Goal: Task Accomplishment & Management: Use online tool/utility

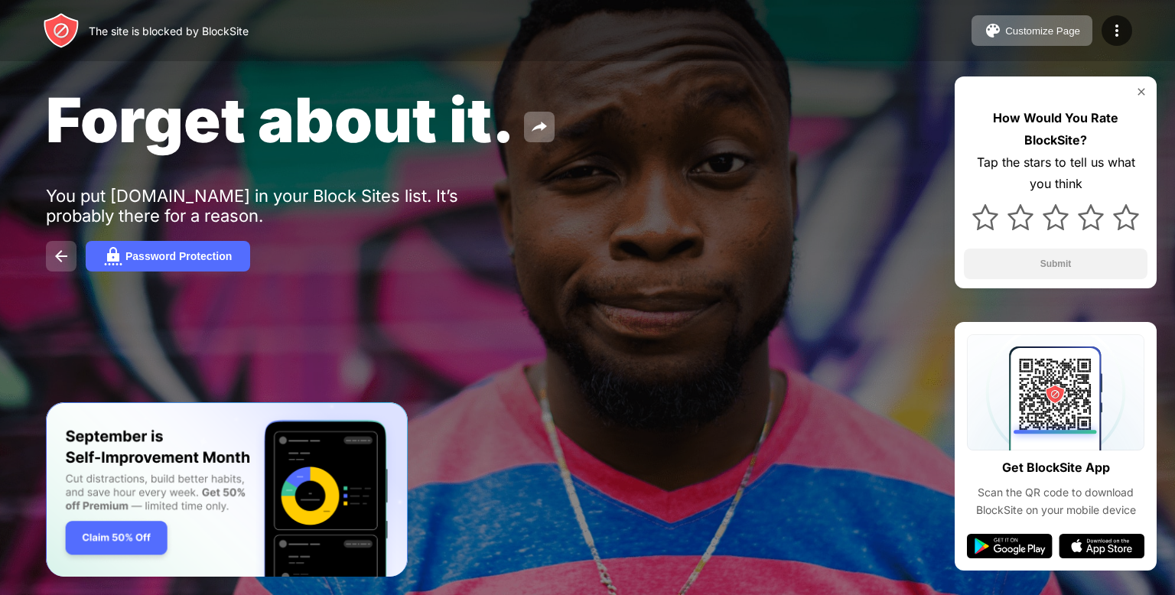
click at [48, 255] on button at bounding box center [61, 256] width 31 height 31
click at [51, 253] on button at bounding box center [61, 256] width 31 height 31
click at [111, 252] on img at bounding box center [113, 256] width 18 height 18
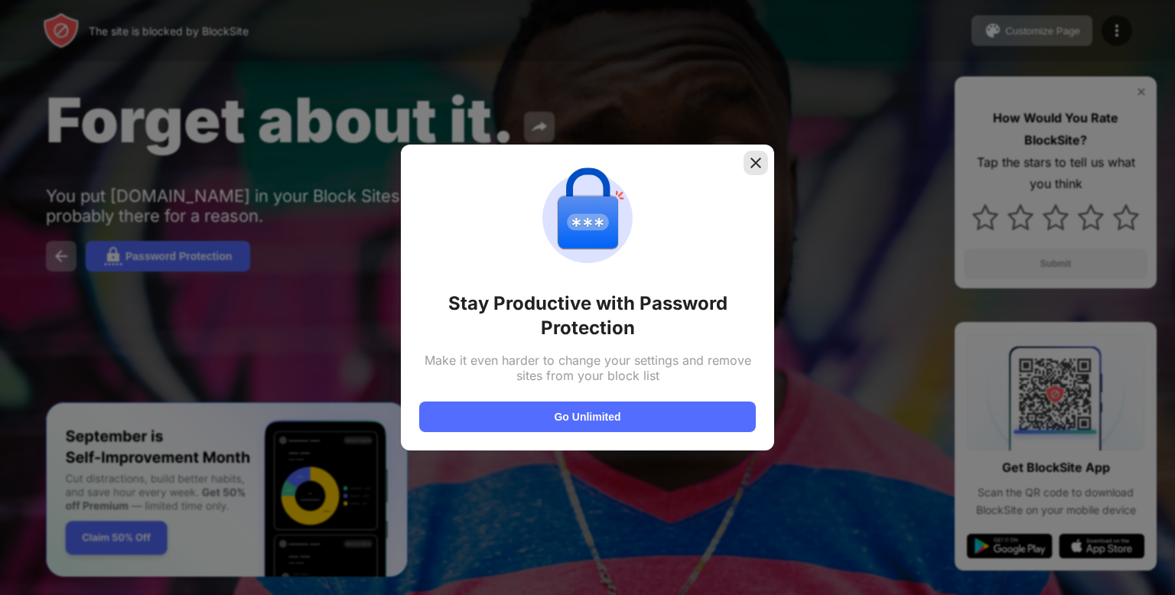
click at [761, 164] on img at bounding box center [755, 162] width 15 height 15
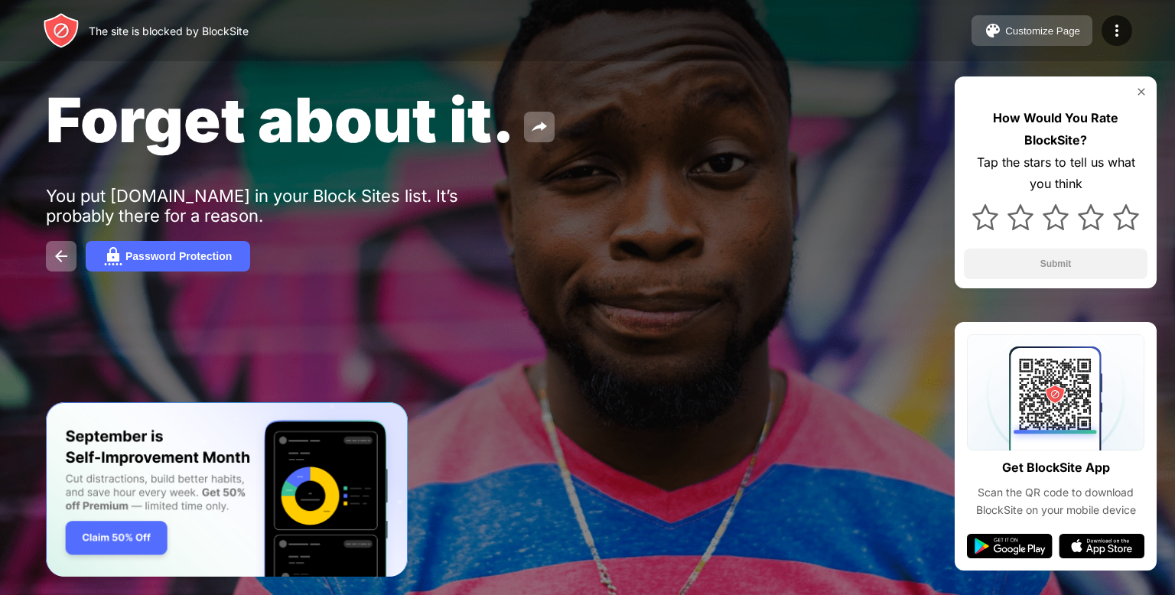
click at [1039, 20] on button "Customize Page" at bounding box center [1031, 30] width 121 height 31
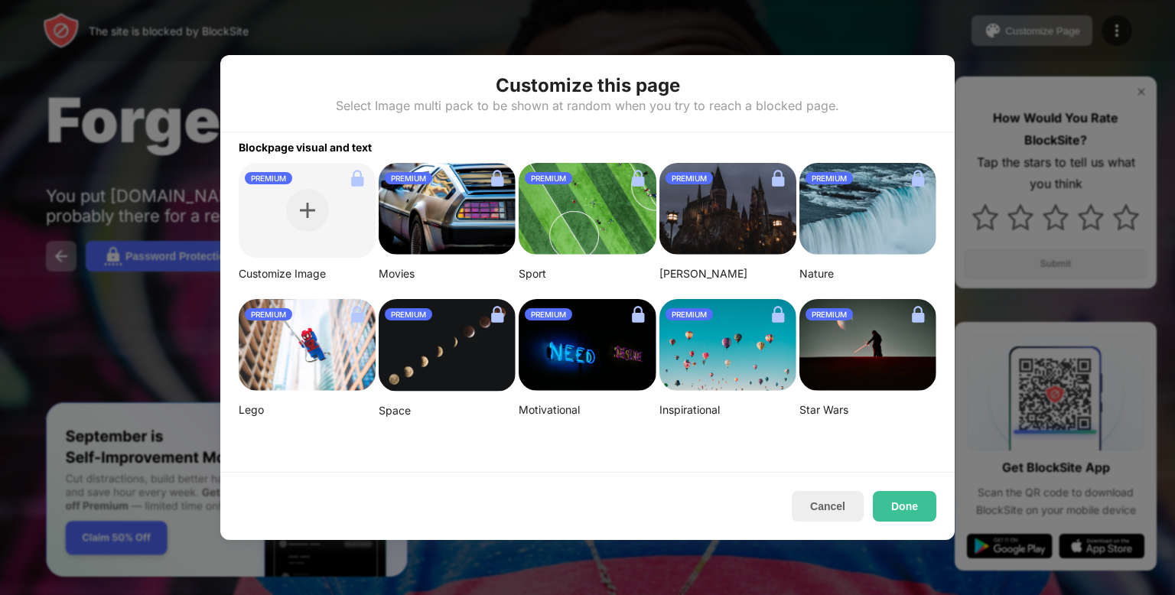
click at [749, 223] on img at bounding box center [727, 209] width 137 height 92
click at [874, 502] on button "Done" at bounding box center [904, 506] width 63 height 31
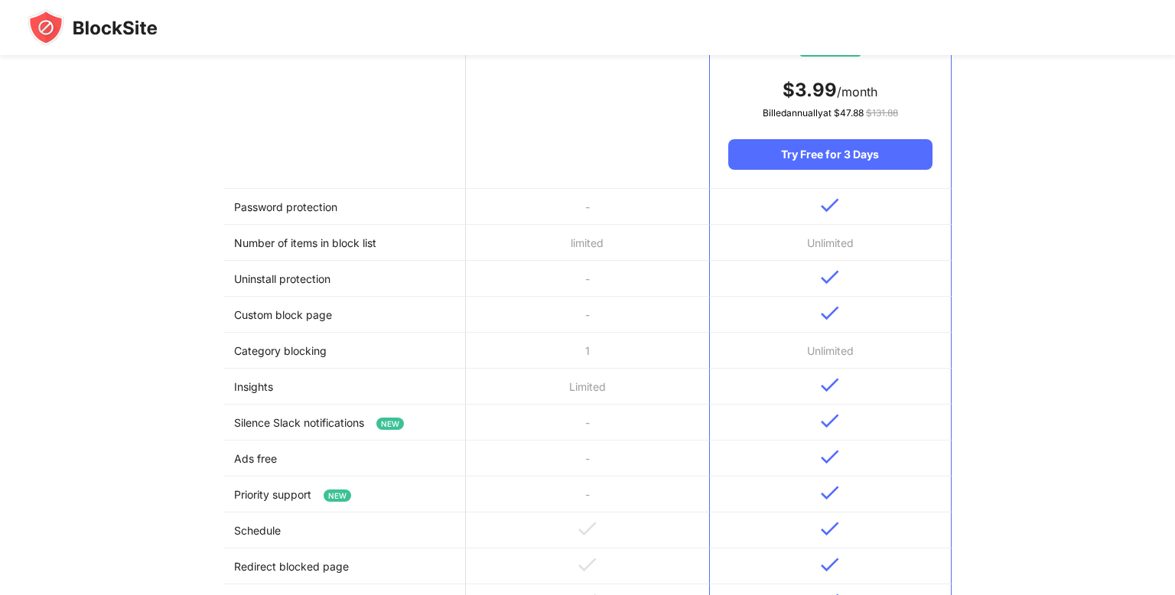
scroll to position [285, 0]
